Goal: Find specific page/section

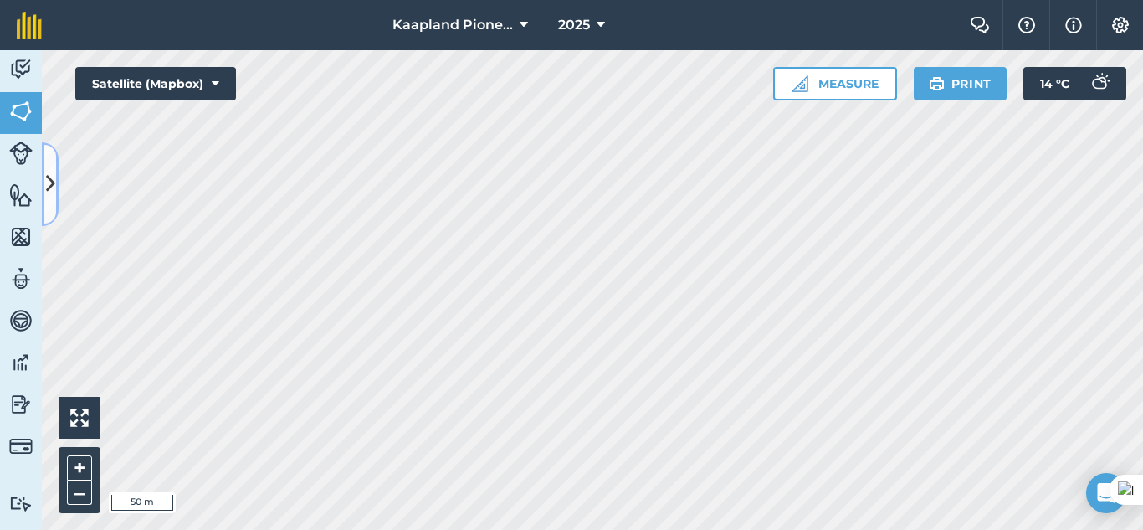
click at [54, 209] on button at bounding box center [50, 184] width 17 height 84
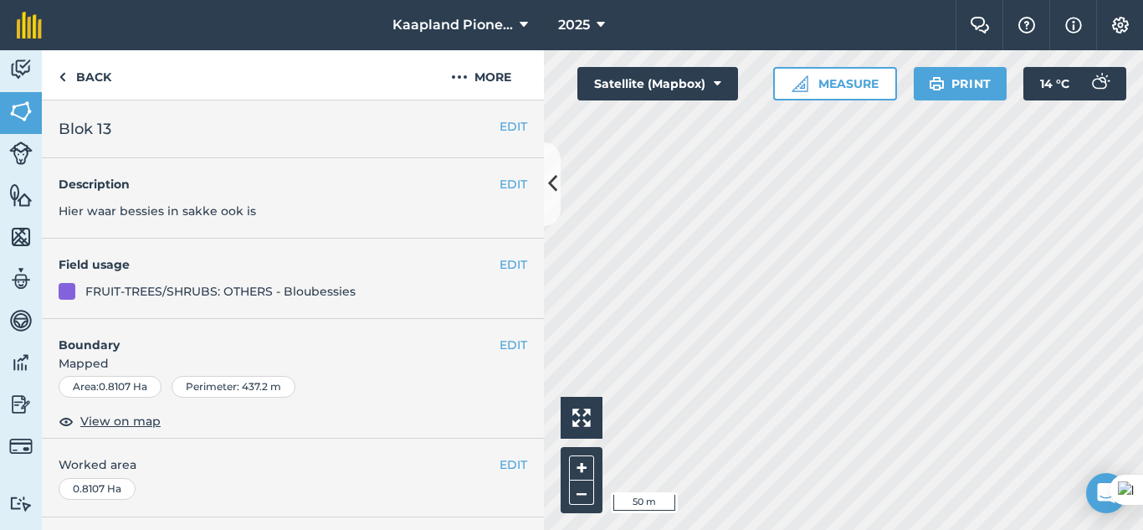
click at [160, 285] on div "FRUIT-TREES/SHRUBS: OTHERS - Bloubessies" at bounding box center [220, 291] width 270 height 18
click at [83, 80] on link "Back" at bounding box center [85, 74] width 86 height 49
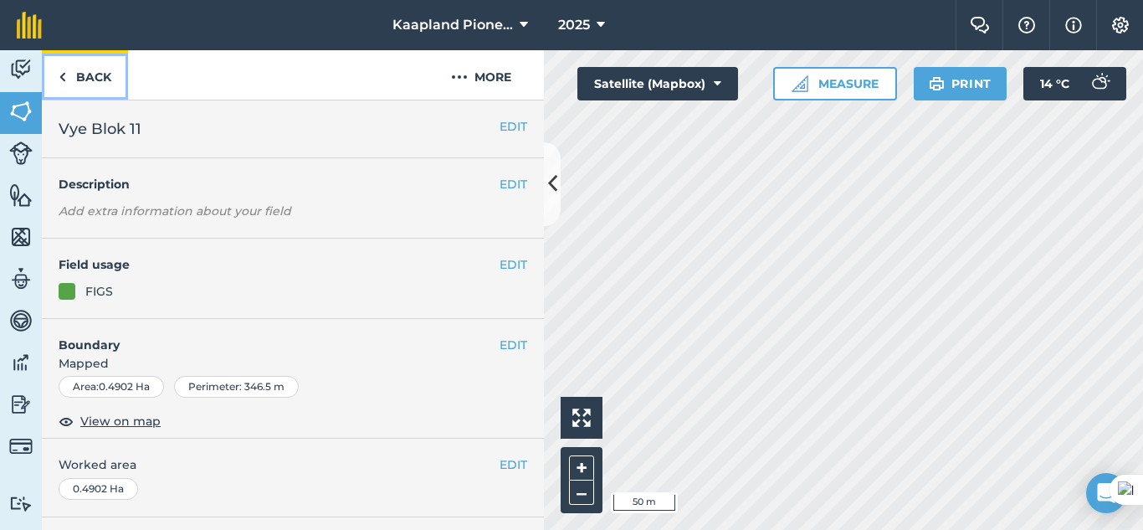
click at [99, 83] on link "Back" at bounding box center [85, 74] width 86 height 49
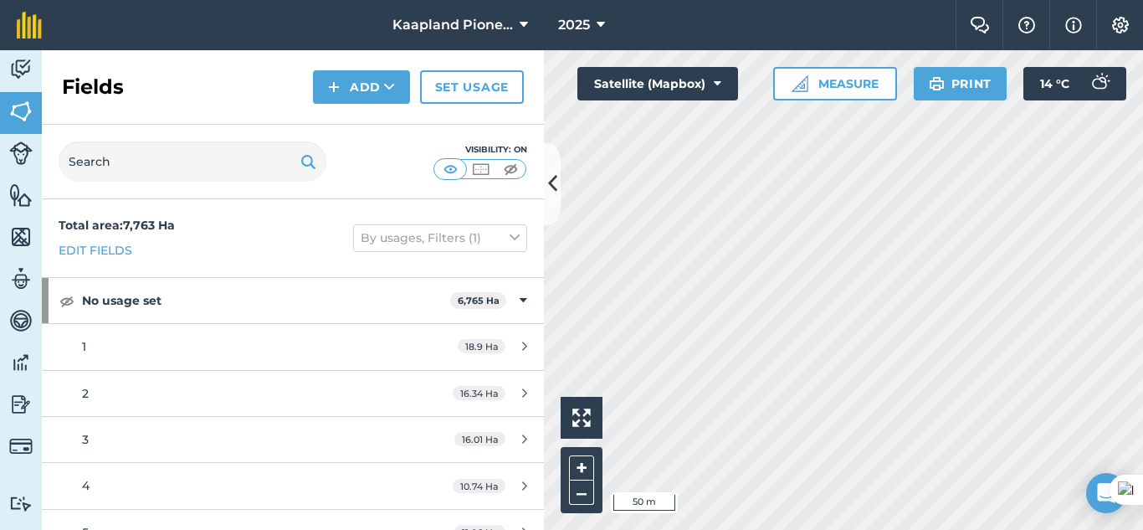
click at [99, 83] on h2 "Fields" at bounding box center [93, 87] width 62 height 27
click at [199, 178] on input "text" at bounding box center [193, 161] width 268 height 40
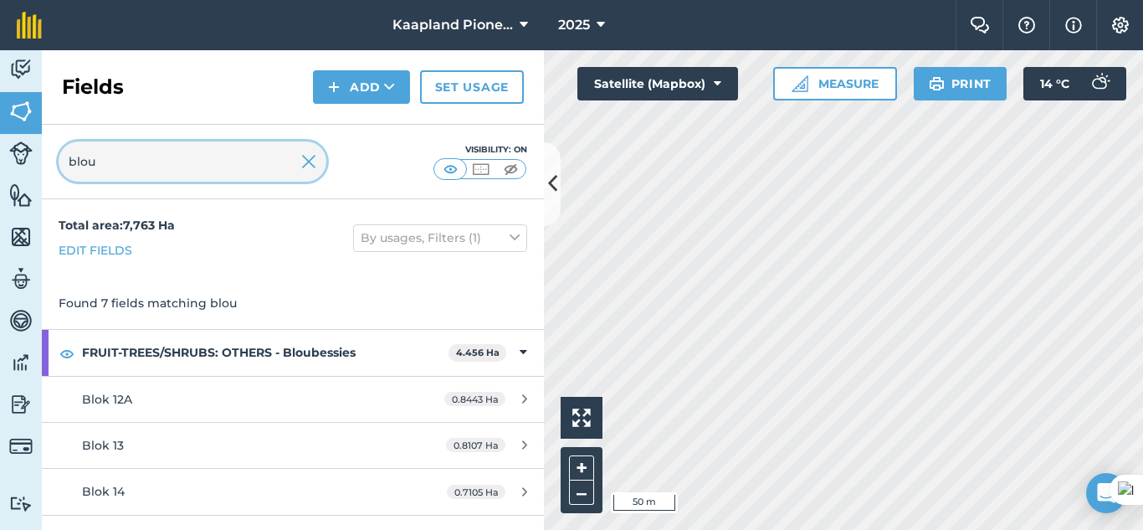
type input "blou"
